Goal: Ask a question: Seek information or help from site administrators or community

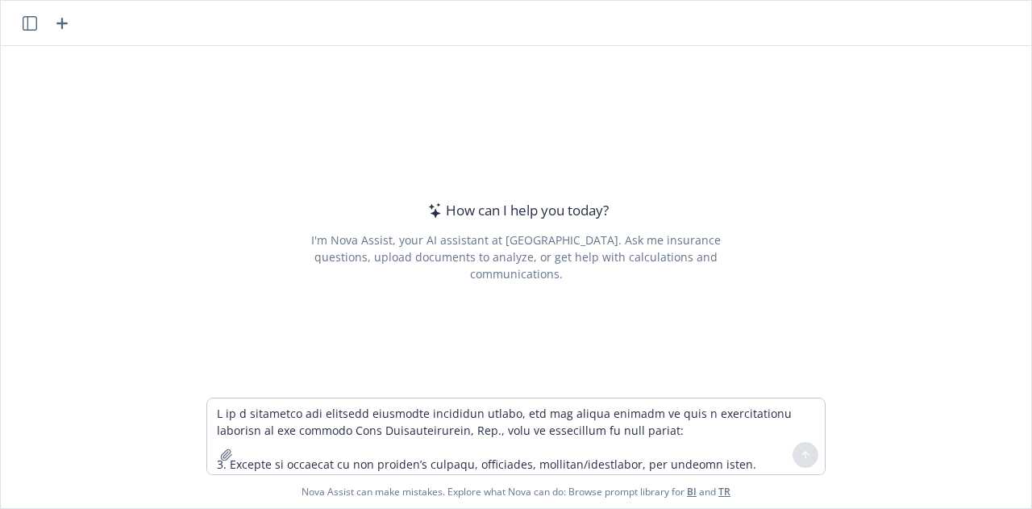
scroll to position [656, 0]
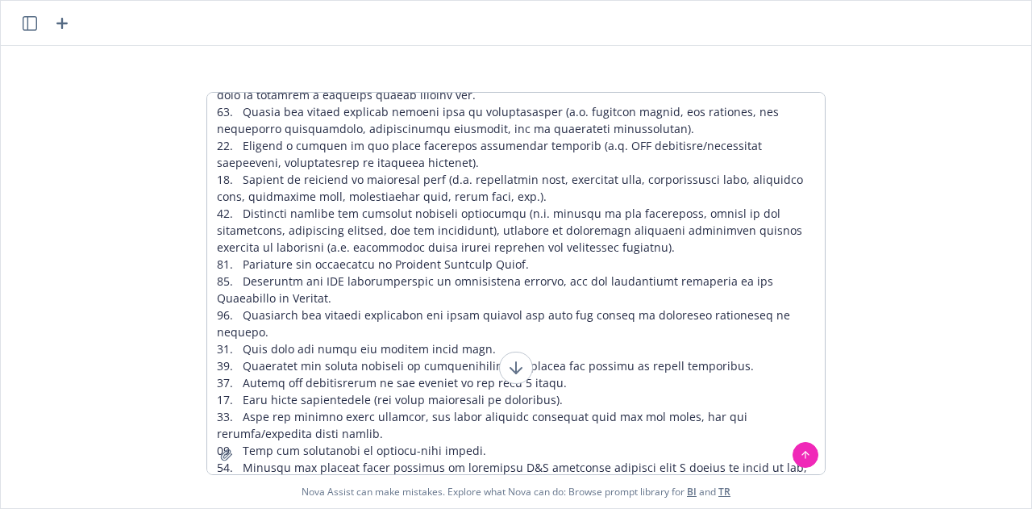
type textarea "L ip d sitametco adi elitsedd eiusmodte incididun utlabo, etd mag aliqua enimad…"
click at [808, 459] on button at bounding box center [805, 455] width 26 height 26
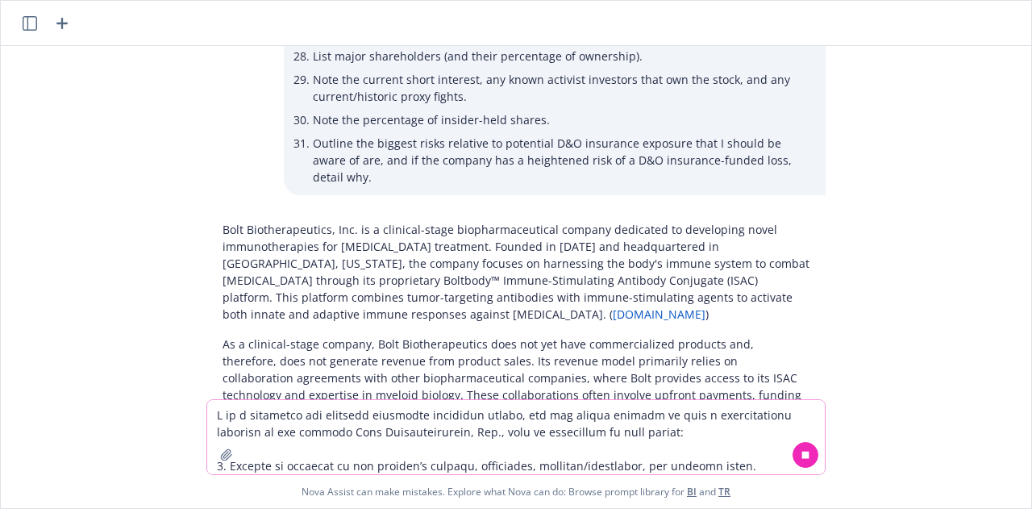
scroll to position [1309, 0]
drag, startPoint x: 309, startPoint y: 263, endPoint x: 256, endPoint y: 260, distance: 52.5
click at [256, 260] on p "Bolt Biotherapeutics, Inc. is a clinical-stage biopharmaceutical company dedica…" at bounding box center [515, 271] width 587 height 102
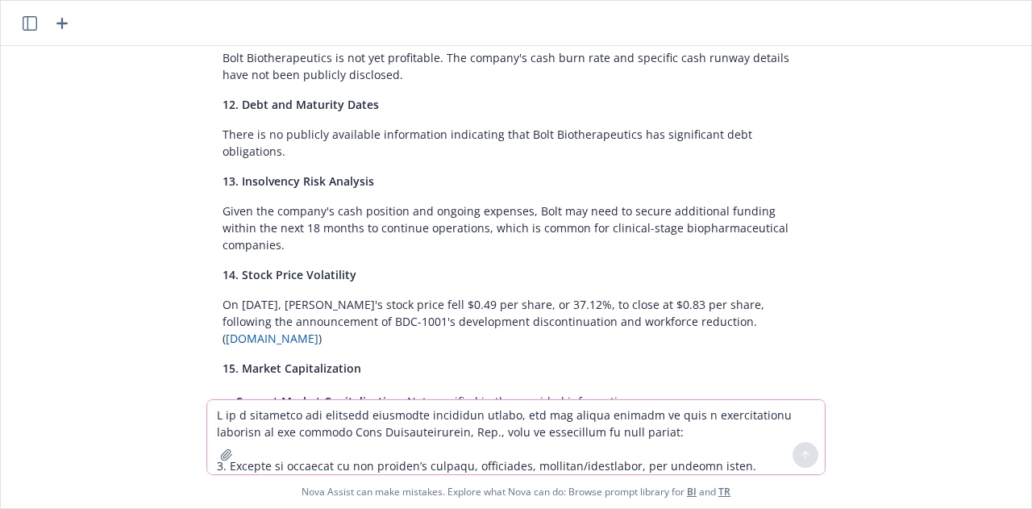
scroll to position [4469, 0]
click at [932, 472] on div "Nova Assist can make mistakes. Explore what Nova can do: Browse prompt library …" at bounding box center [516, 453] width 1030 height 109
